Goal: Information Seeking & Learning: Check status

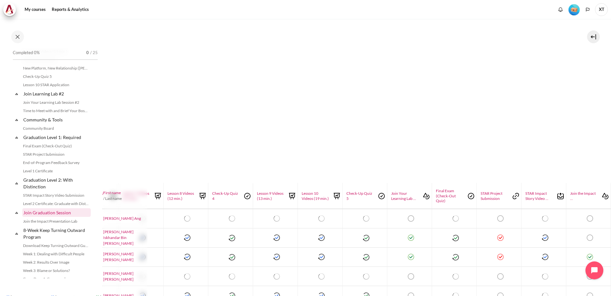
scroll to position [607, 0]
drag, startPoint x: 17, startPoint y: 163, endPoint x: 68, endPoint y: 165, distance: 51.2
click at [68, 165] on div "Final Exam (Check-Out Quiz) STAR Project Submission End-of-Program Feedback Sur…" at bounding box center [55, 160] width 84 height 33
copy link "STAR Project Submission"
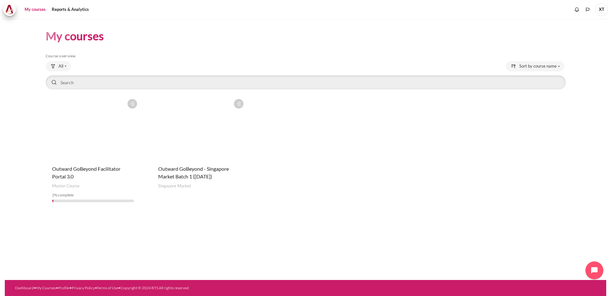
click at [222, 133] on figure "Content" at bounding box center [199, 128] width 95 height 64
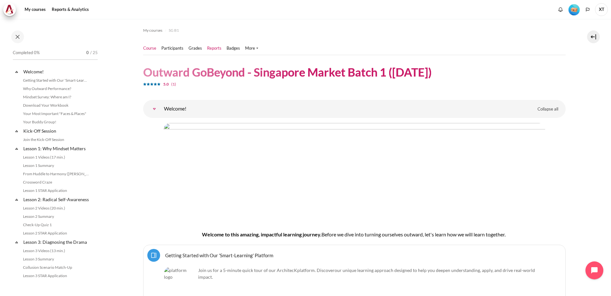
click at [210, 47] on link "Reports" at bounding box center [214, 48] width 14 height 6
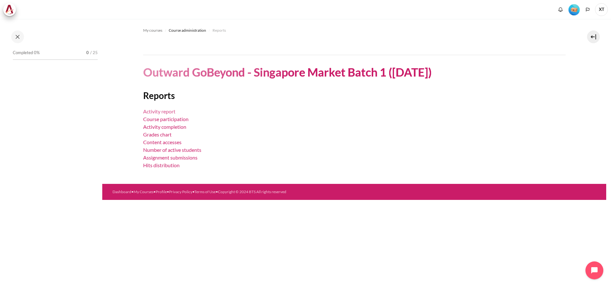
click at [164, 110] on link "Activity report" at bounding box center [159, 111] width 32 height 6
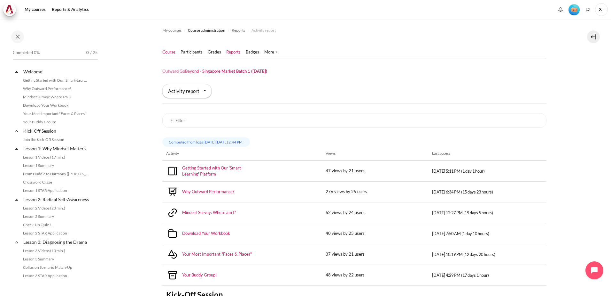
click at [167, 52] on link "Course" at bounding box center [168, 52] width 13 height 6
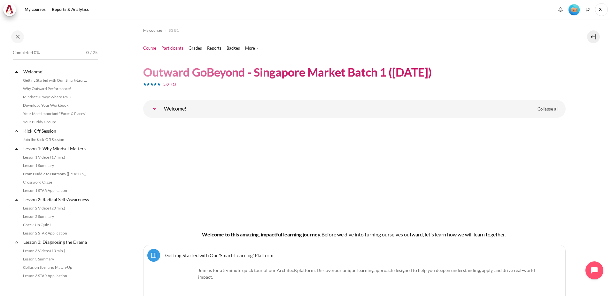
click at [175, 49] on link "Participants" at bounding box center [173, 48] width 22 height 6
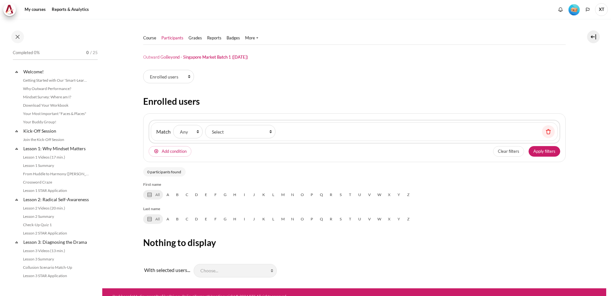
select select "groups"
select select "Content"
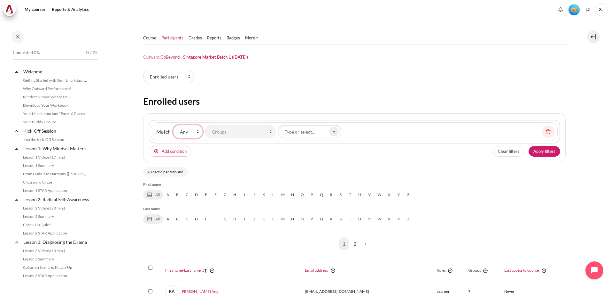
click at [189, 130] on select "None Any All" at bounding box center [187, 131] width 29 height 13
click at [210, 35] on link "Reports" at bounding box center [214, 38] width 14 height 6
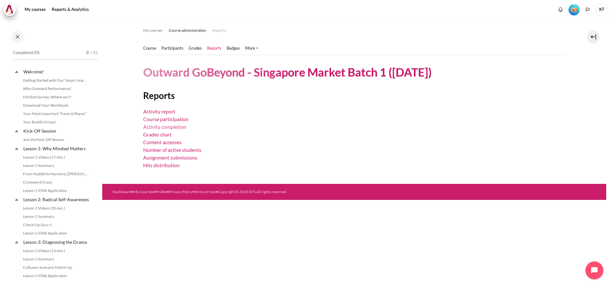
click at [173, 126] on link "Activity completion" at bounding box center [164, 126] width 43 height 6
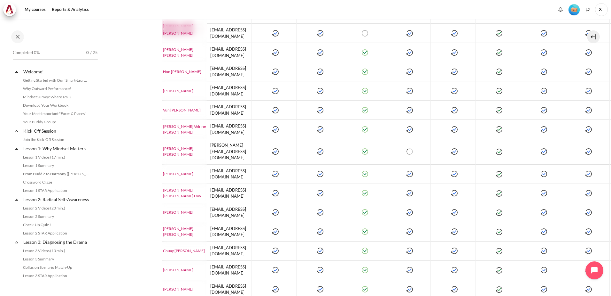
scroll to position [272, 0]
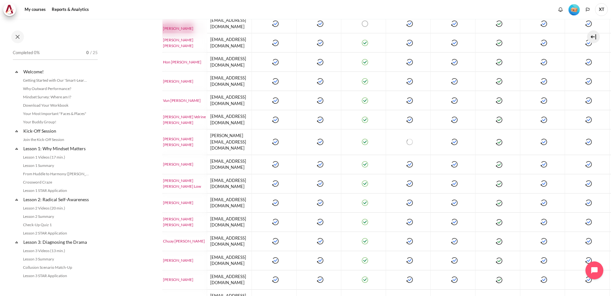
drag, startPoint x: 201, startPoint y: 291, endPoint x: 233, endPoint y: 290, distance: 32.0
click at [233, 290] on div "My courses Course administration Reports Activity completion" at bounding box center [354, 90] width 504 height 686
click at [149, 181] on section "My courses Course administration Reports Activity completion Course" at bounding box center [355, 82] width 466 height 670
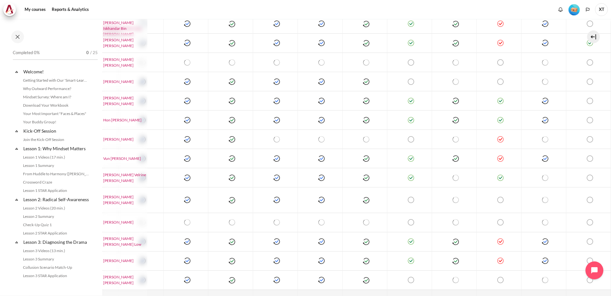
scroll to position [256, 785]
